Goal: Navigation & Orientation: Find specific page/section

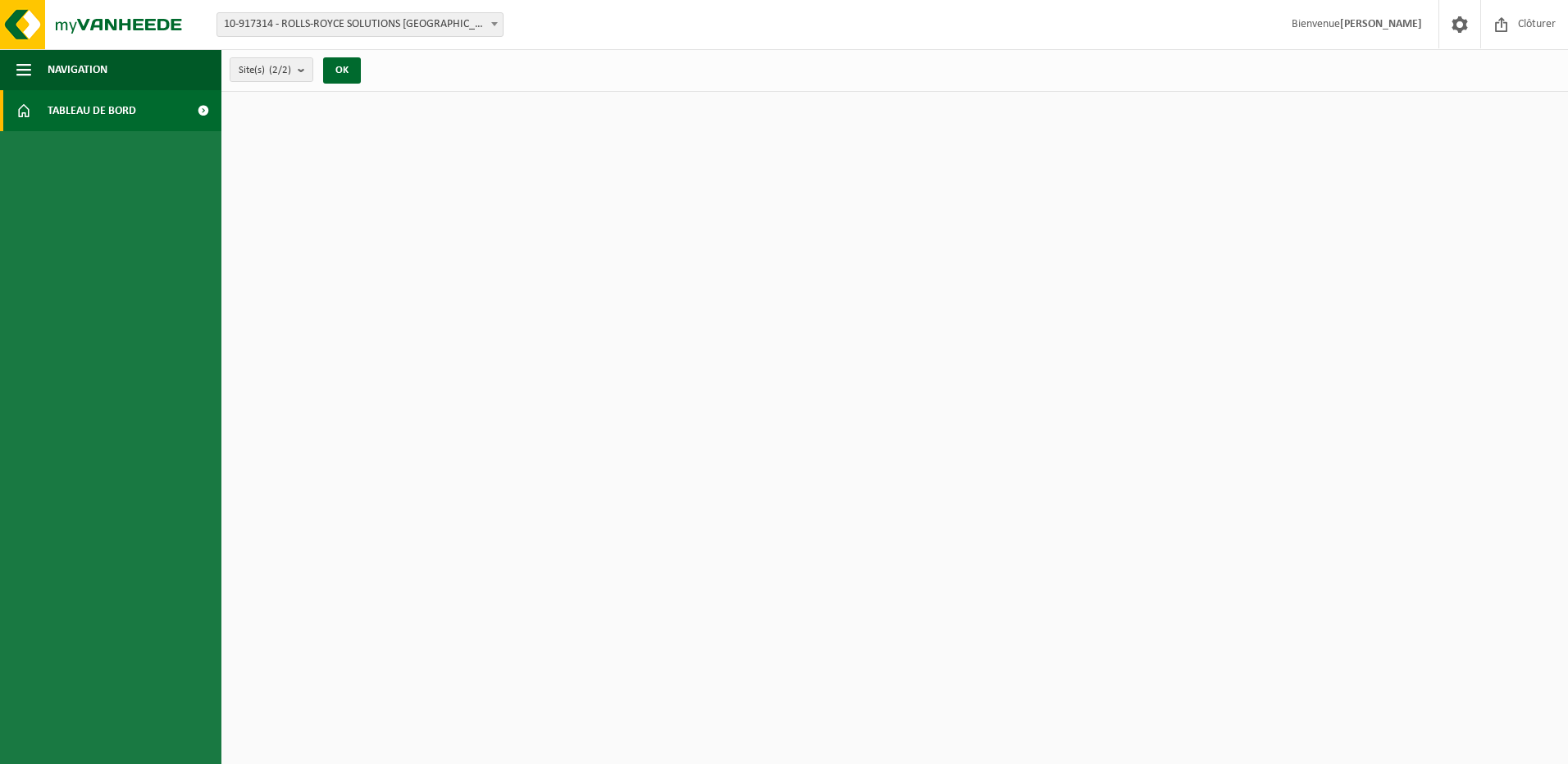
click at [89, 115] on span "Tableau de bord" at bounding box center [92, 110] width 88 height 41
click at [203, 112] on span at bounding box center [203, 110] width 37 height 41
click at [137, 66] on button "Navigation" at bounding box center [111, 69] width 222 height 41
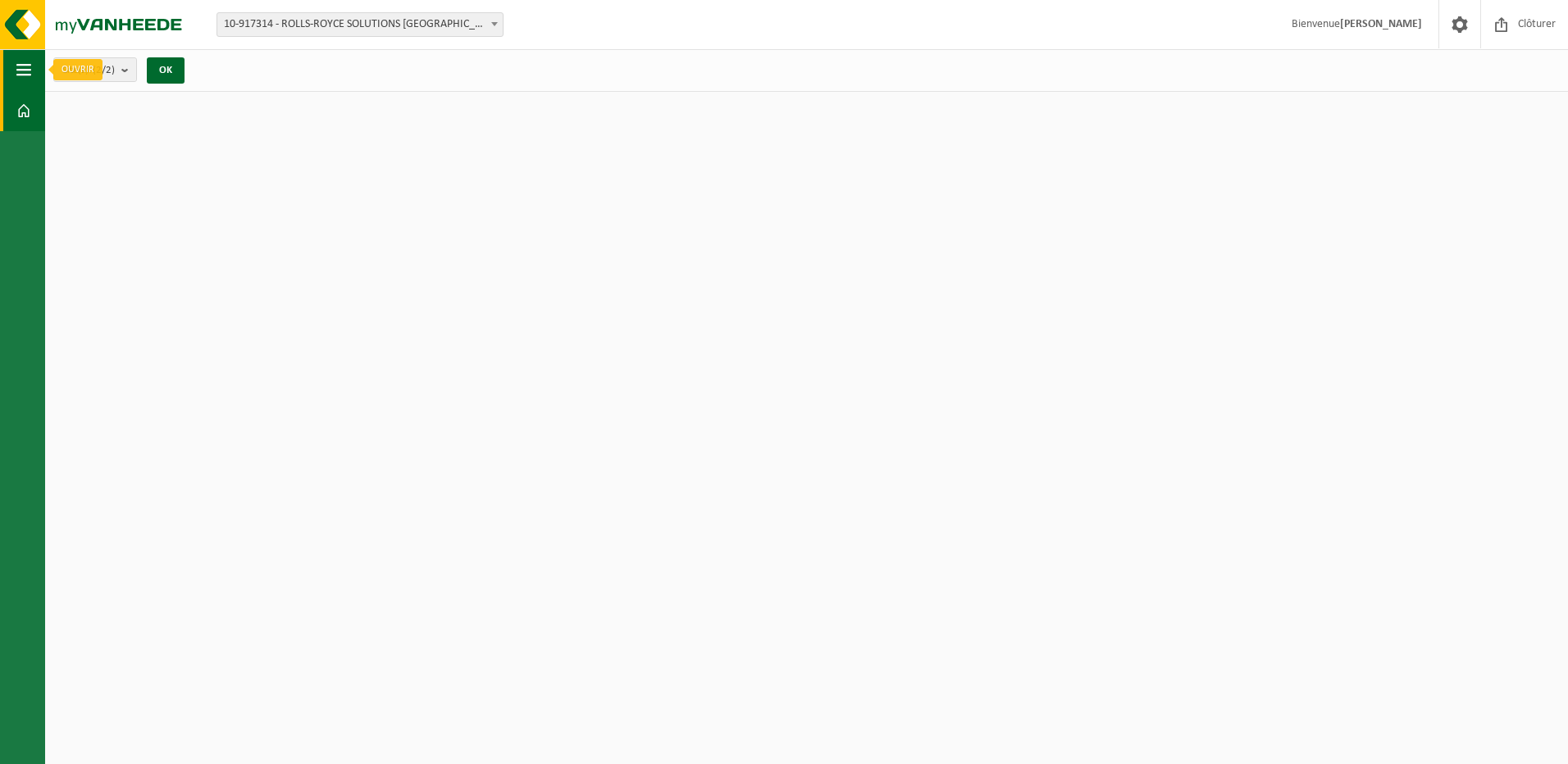
click at [10, 72] on button "Navigation" at bounding box center [23, 69] width 45 height 41
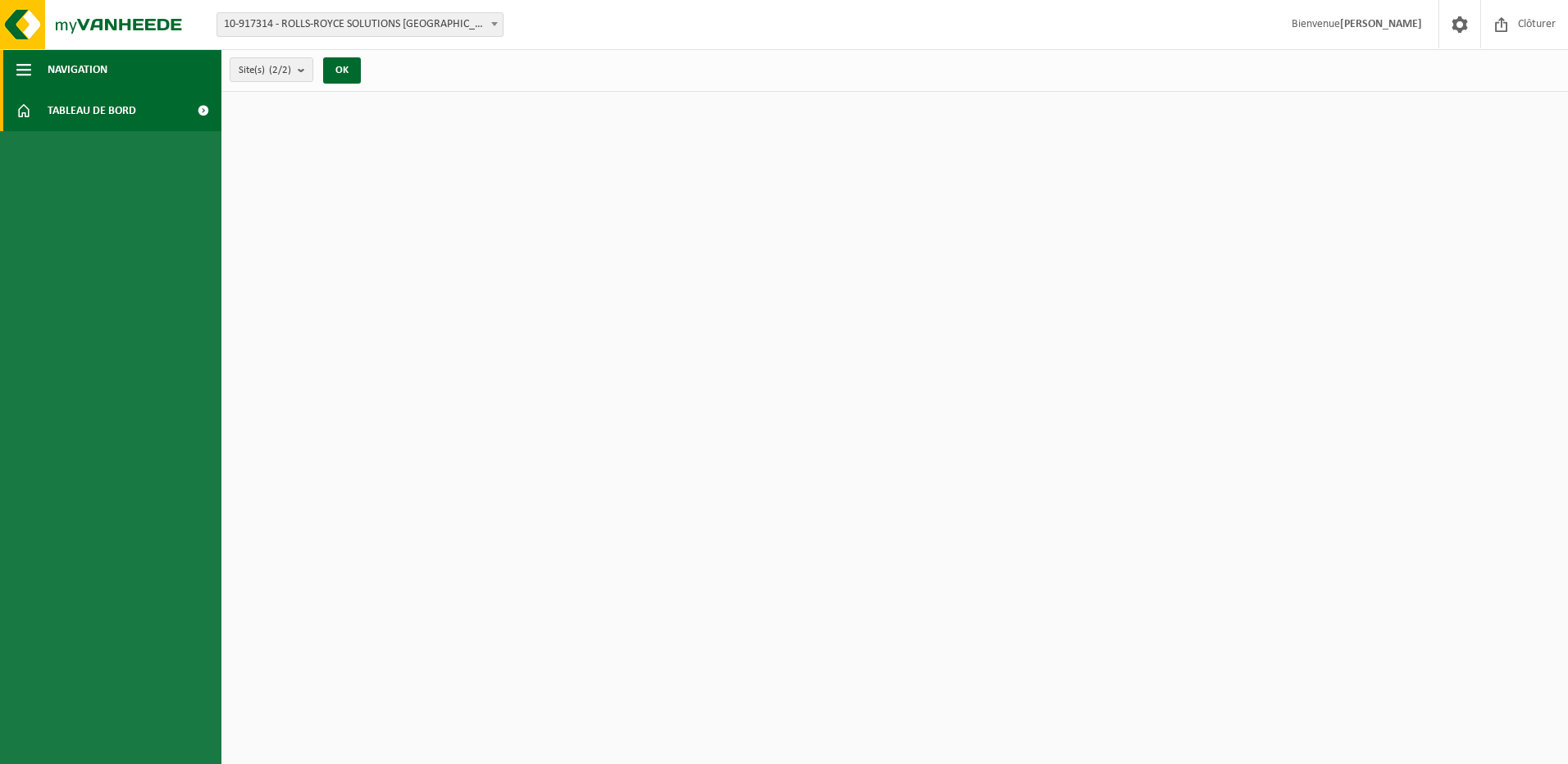
click at [22, 69] on span "button" at bounding box center [23, 69] width 15 height 41
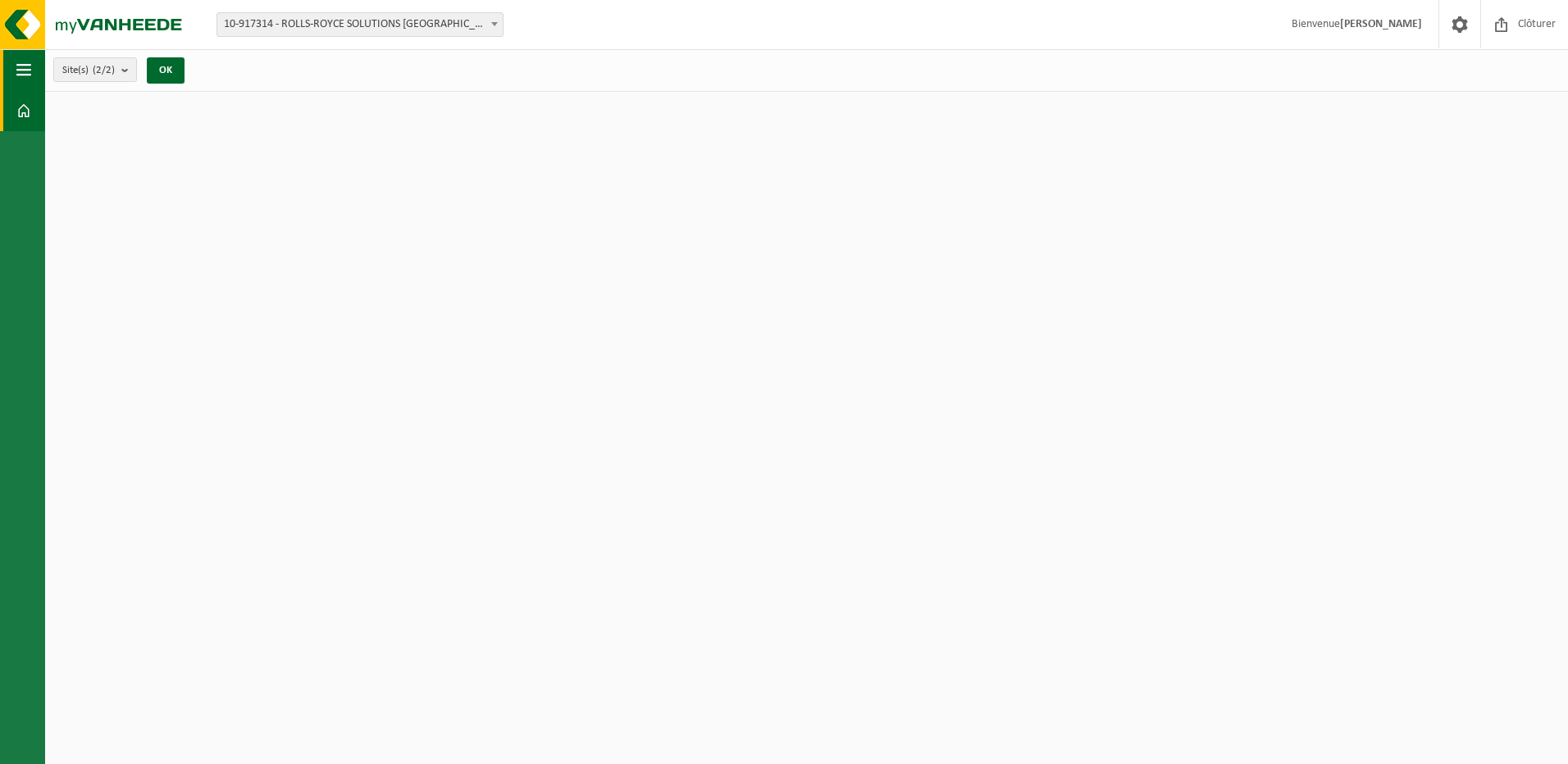
click at [22, 69] on span "button" at bounding box center [23, 69] width 15 height 41
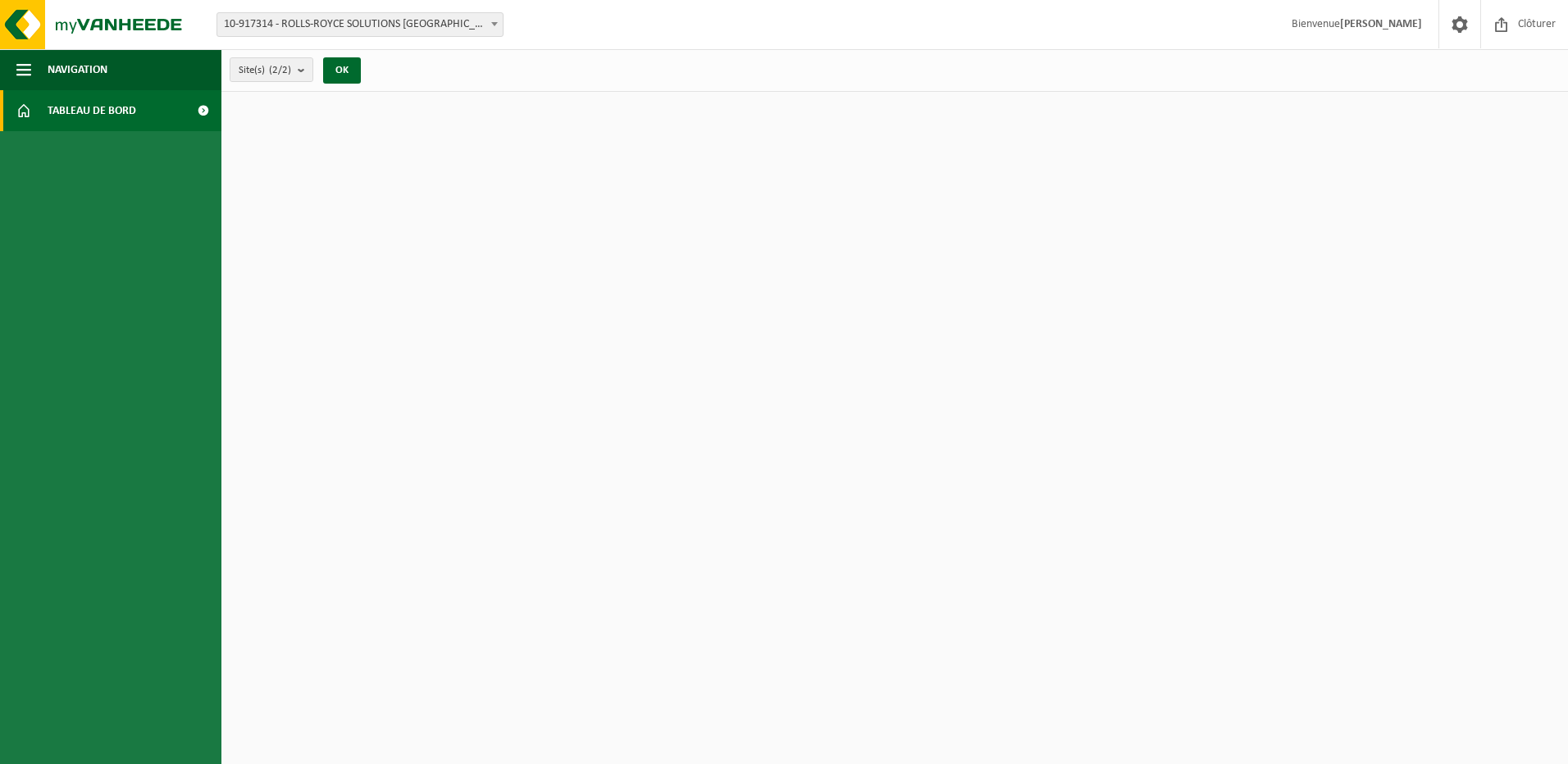
click at [75, 102] on span "Tableau de bord" at bounding box center [92, 110] width 88 height 41
click at [76, 111] on span "Tableau de bord" at bounding box center [92, 110] width 88 height 41
click at [1553, 21] on span "Clôturer" at bounding box center [1536, 24] width 46 height 49
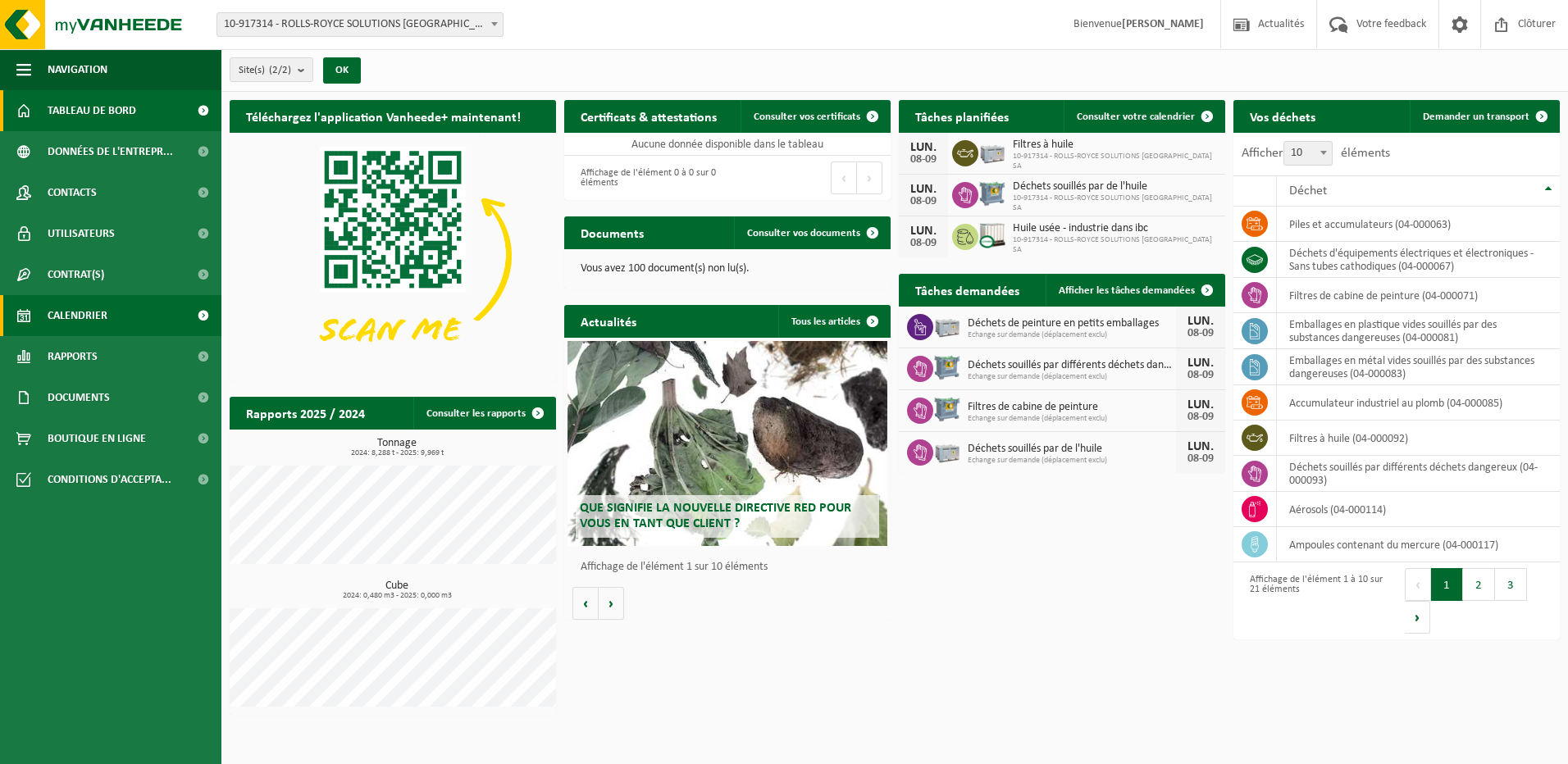
click at [129, 304] on link "Calendrier" at bounding box center [111, 315] width 222 height 41
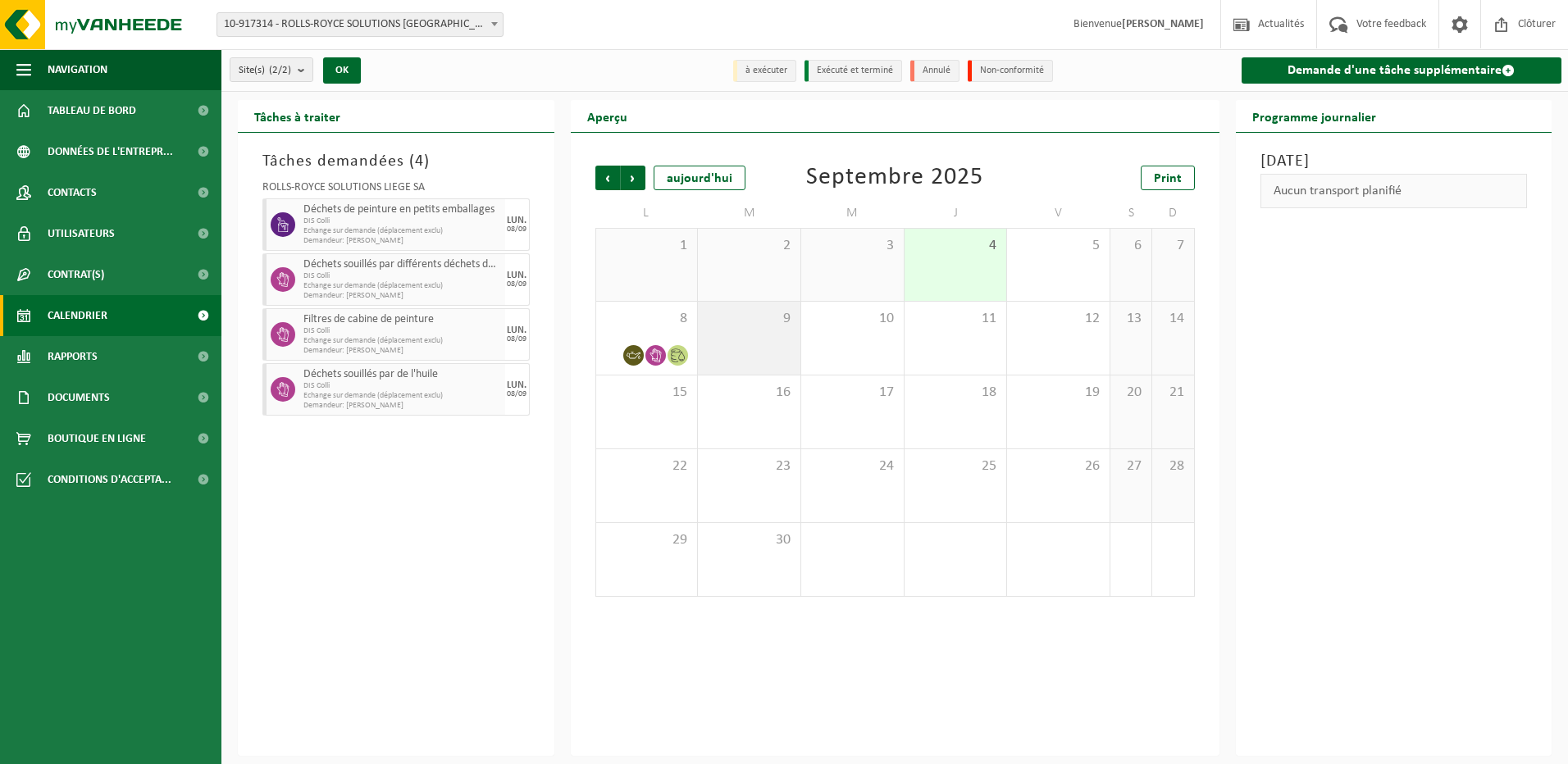
click at [735, 348] on div "9" at bounding box center [749, 338] width 102 height 73
click at [653, 326] on span "8" at bounding box center [647, 319] width 85 height 18
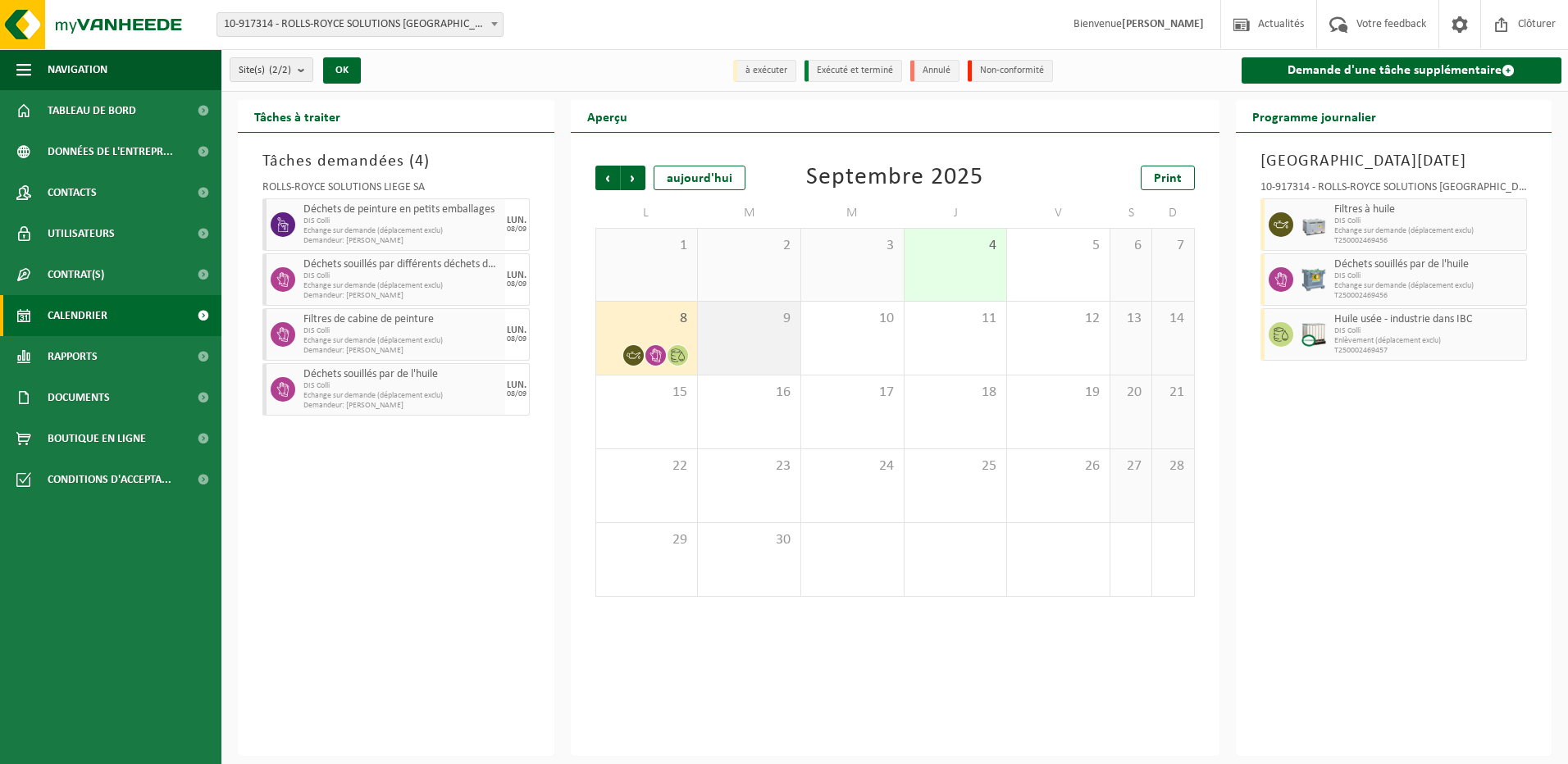
click at [719, 326] on span "9" at bounding box center [748, 319] width 86 height 18
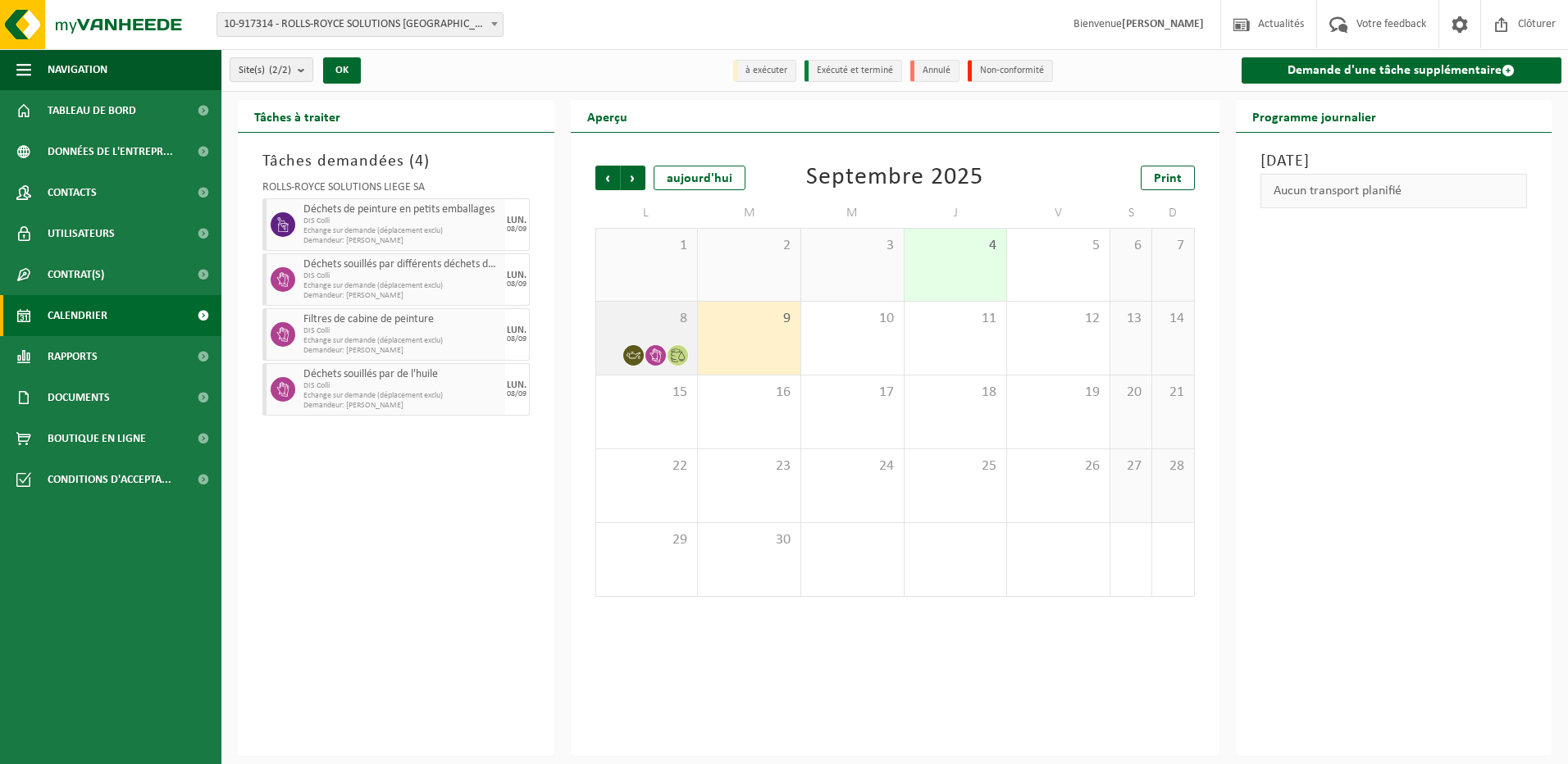
click at [662, 328] on div "8" at bounding box center [646, 338] width 101 height 73
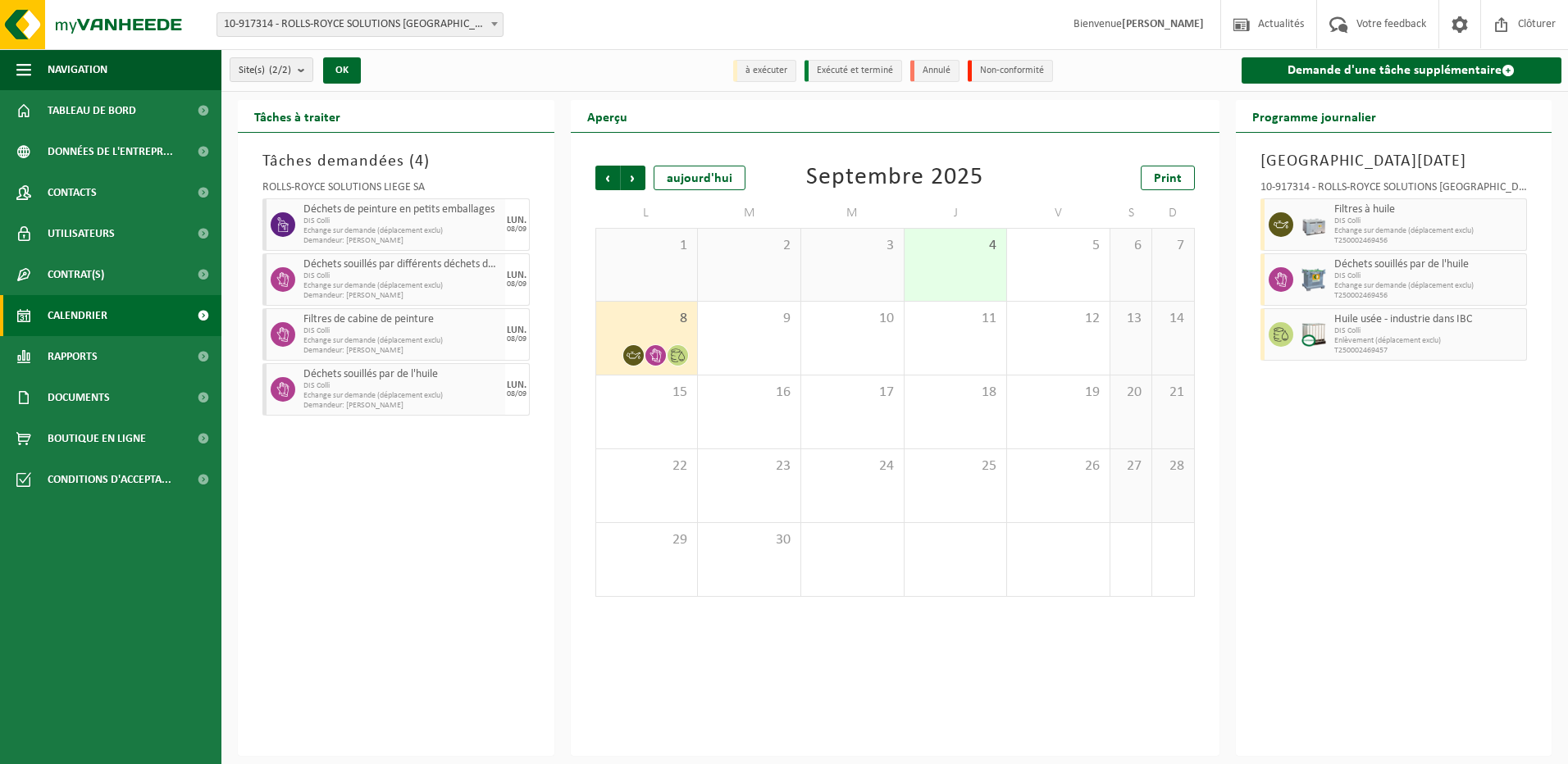
click at [419, 330] on span "DIS Colli" at bounding box center [402, 331] width 198 height 10
click at [402, 392] on span "Echange sur demande (déplacement exclu)" at bounding box center [402, 396] width 198 height 10
click at [1546, 26] on span "Clôturer" at bounding box center [1536, 24] width 46 height 49
